Goal: Check status: Check status

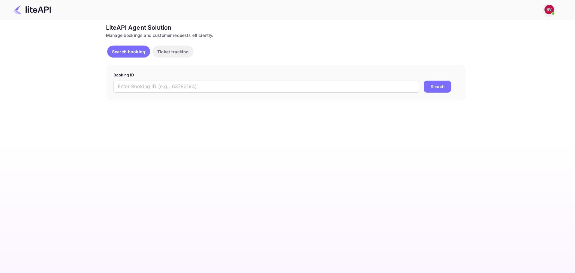
click at [178, 54] on p "Ticket tracking" at bounding box center [172, 52] width 31 height 6
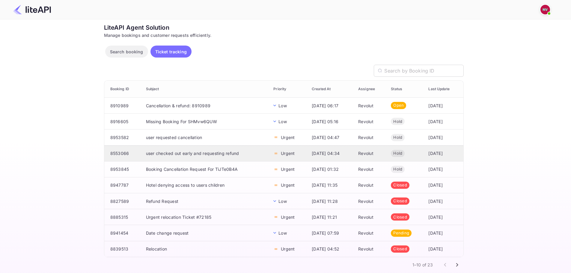
scroll to position [7, 0]
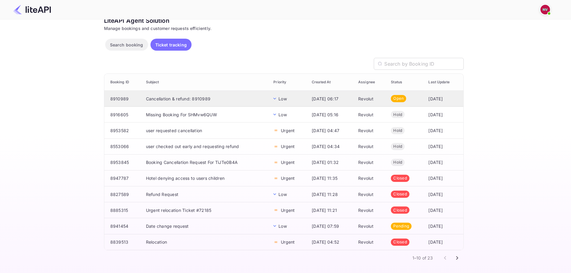
click at [369, 98] on td "Revolut" at bounding box center [369, 99] width 33 height 16
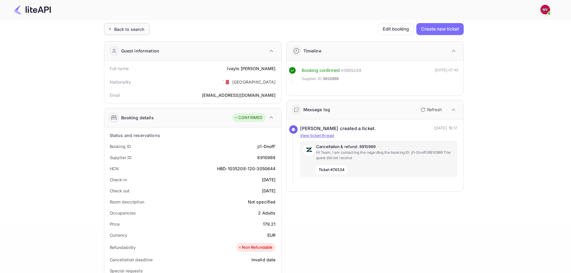
click at [120, 29] on div "Back to search" at bounding box center [129, 29] width 30 height 6
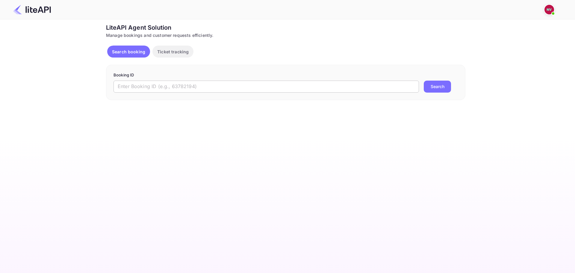
click at [269, 85] on input "text" at bounding box center [267, 87] width 306 height 12
paste input "8896963"
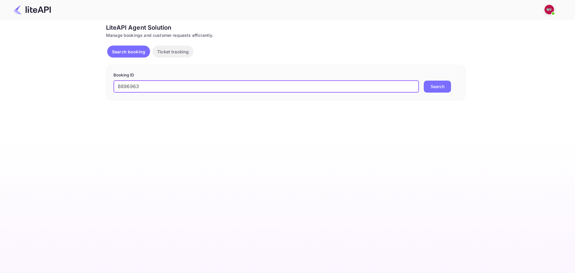
type input "8896963"
click at [424, 81] on button "Search" at bounding box center [437, 87] width 27 height 12
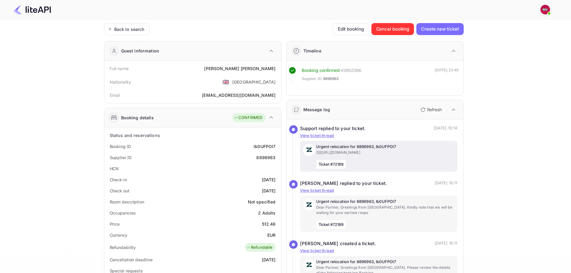
click at [346, 150] on p "![]([URL][DOMAIN_NAME]" at bounding box center [385, 152] width 138 height 5
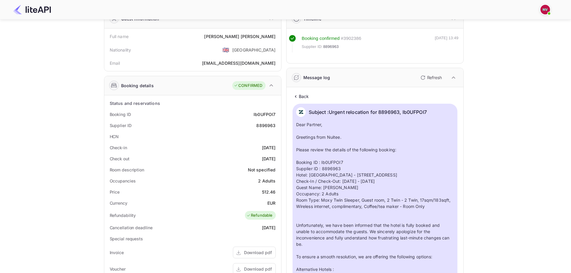
scroll to position [30, 0]
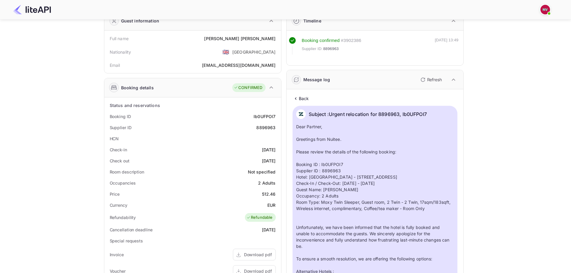
click at [305, 100] on p "Back" at bounding box center [304, 98] width 10 height 6
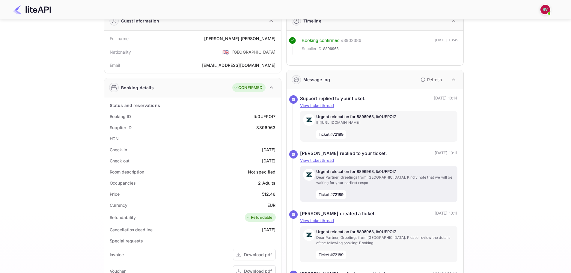
click at [363, 181] on p "Dear Partner, Greetings from [GEOGRAPHIC_DATA]. Kindly note that we will be wai…" at bounding box center [385, 180] width 138 height 11
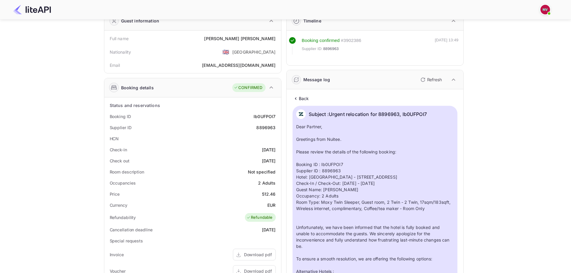
click at [304, 97] on p "Back" at bounding box center [304, 98] width 10 height 6
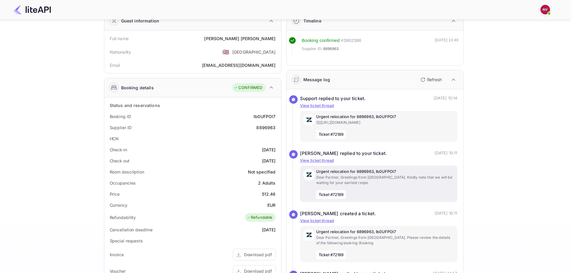
click at [352, 186] on p "Dear Partner, Greetings from [GEOGRAPHIC_DATA]. Kindly note that we will be wai…" at bounding box center [385, 180] width 138 height 11
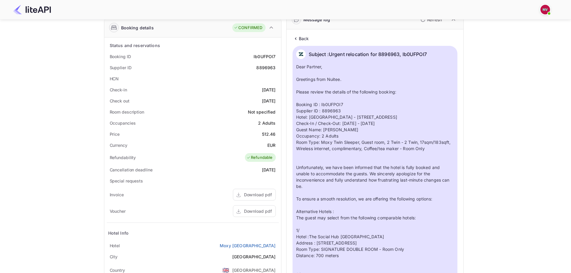
scroll to position [0, 0]
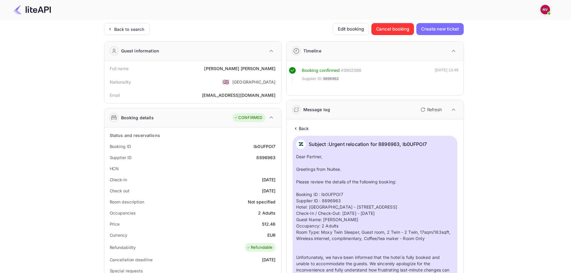
drag, startPoint x: 298, startPoint y: 133, endPoint x: 302, endPoint y: 125, distance: 9.1
click at [303, 132] on p "Back" at bounding box center [304, 128] width 10 height 6
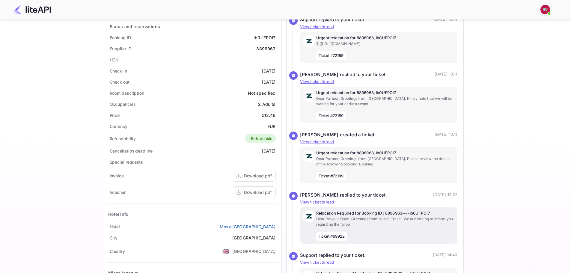
scroll to position [150, 0]
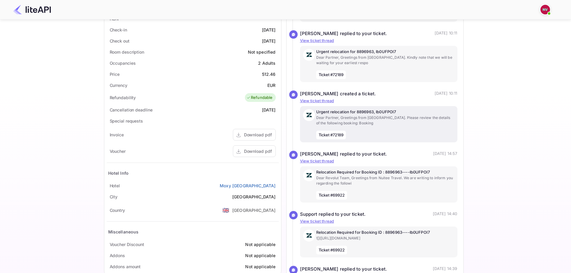
click at [360, 126] on p "Dear Partner, Greetings from [GEOGRAPHIC_DATA]. Please review the details of th…" at bounding box center [385, 120] width 138 height 11
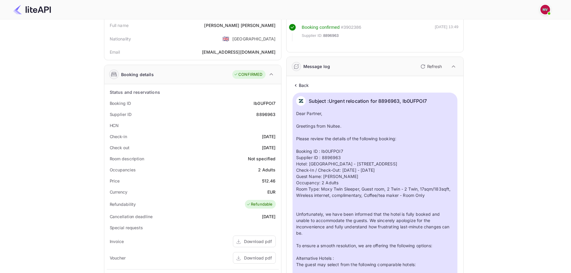
scroll to position [0, 0]
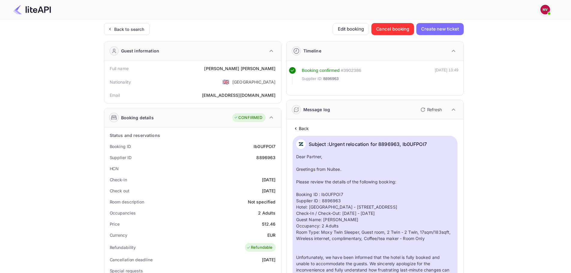
click at [302, 127] on p "Back" at bounding box center [304, 128] width 10 height 6
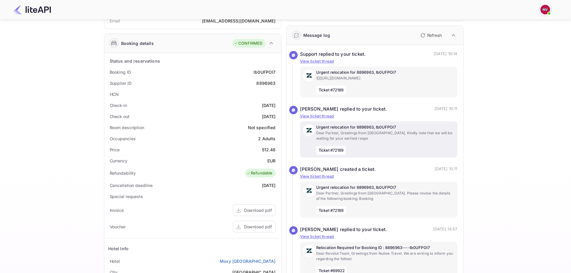
scroll to position [150, 0]
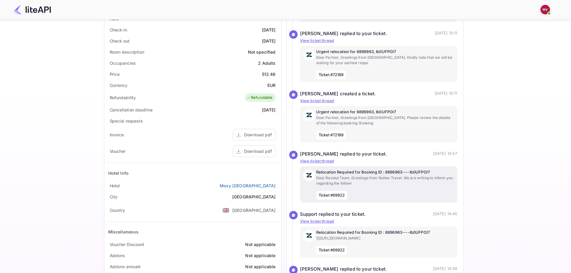
click at [361, 186] on p "Dear Revolut Team, Greetings from Nuitee Travel. We are writing to inform you r…" at bounding box center [385, 180] width 138 height 11
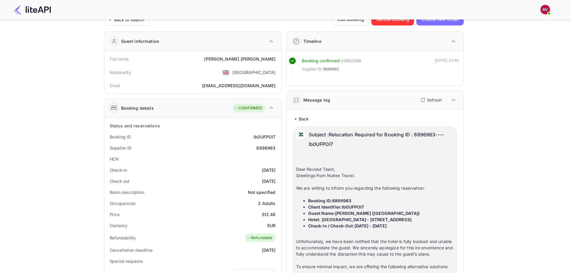
scroll to position [0, 0]
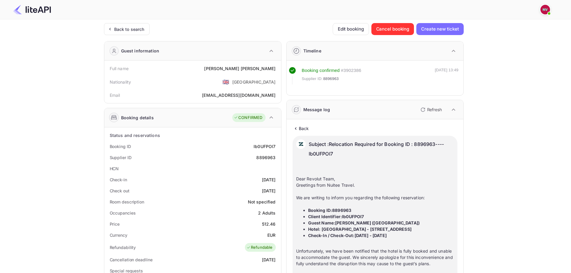
click at [305, 131] on p "Back" at bounding box center [304, 128] width 10 height 6
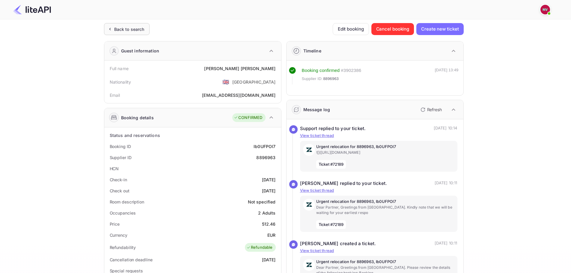
click at [126, 33] on div "Back to search" at bounding box center [127, 29] width 46 height 12
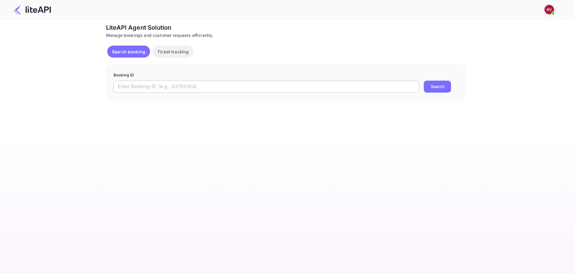
click at [256, 88] on input "text" at bounding box center [267, 87] width 306 height 12
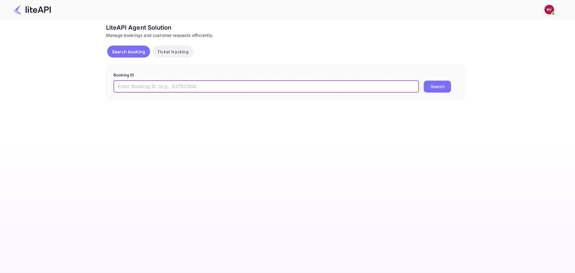
paste input "L0k32FBJu"
type input "L0k32FBJu"
click at [424, 81] on button "Search" at bounding box center [437, 87] width 27 height 12
